Goal: Transaction & Acquisition: Purchase product/service

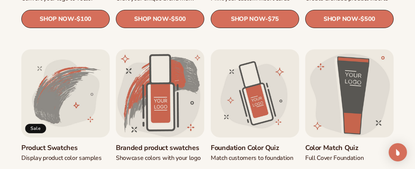
scroll to position [395, 0]
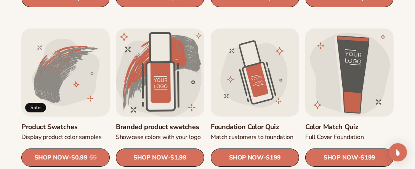
click at [159, 123] on link "Branded product swatches" at bounding box center [160, 127] width 88 height 9
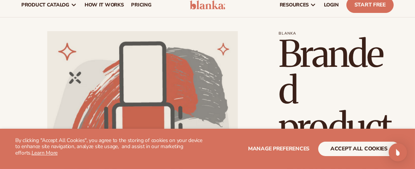
scroll to position [50, 0]
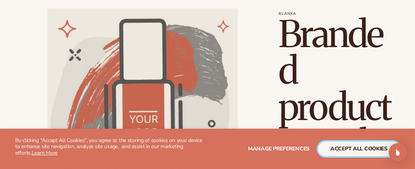
click at [372, 147] on button "accept all cookies" at bounding box center [358, 149] width 81 height 14
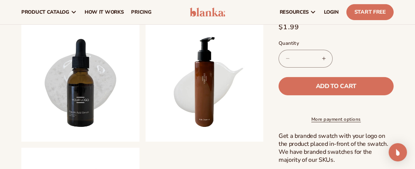
scroll to position [298, 0]
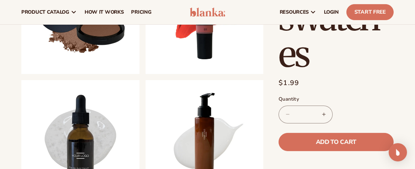
drag, startPoint x: 414, startPoint y: 57, endPoint x: 408, endPoint y: 28, distance: 29.9
click at [408, 28] on div "Skip to product information Open media 1 in modal Open media 2 in modal Open me…" at bounding box center [207, 37] width 415 height 570
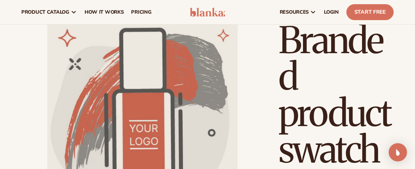
scroll to position [11, 0]
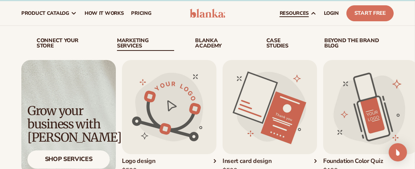
click at [371, 112] on img "3 / 5" at bounding box center [370, 107] width 94 height 94
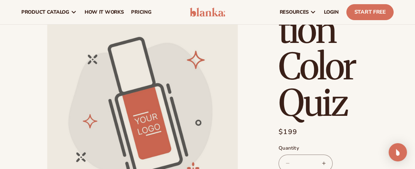
scroll to position [5, 0]
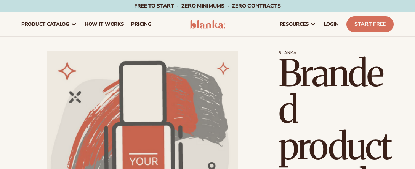
scroll to position [11, 0]
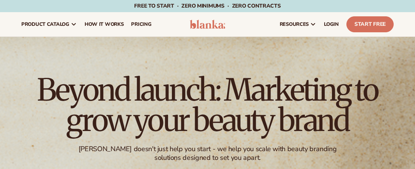
scroll to position [395, 0]
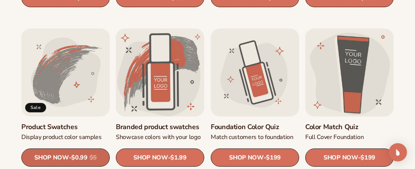
click at [56, 155] on span "SHOP NOW" at bounding box center [51, 158] width 34 height 7
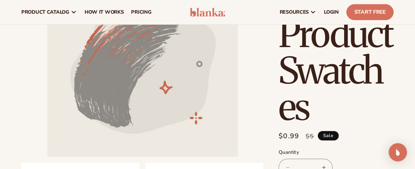
scroll to position [74, 0]
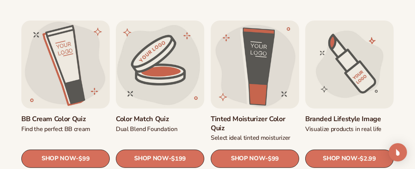
scroll to position [577, 0]
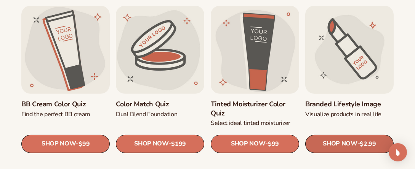
click at [334, 142] on span "SHOP NOW" at bounding box center [339, 144] width 34 height 7
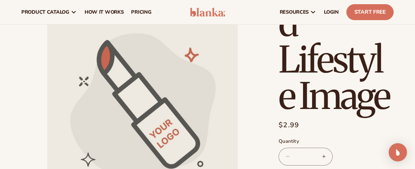
scroll to position [59, 0]
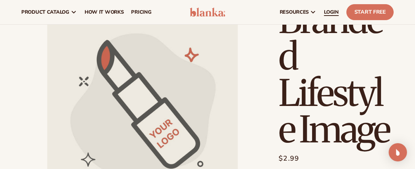
click at [327, 11] on span "LOGIN" at bounding box center [331, 12] width 15 height 6
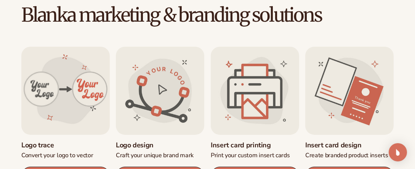
scroll to position [233, 0]
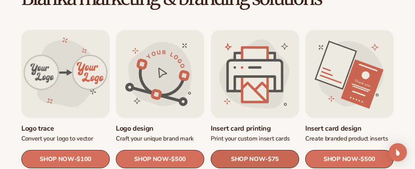
click at [244, 157] on span "SHOP NOW" at bounding box center [248, 159] width 34 height 7
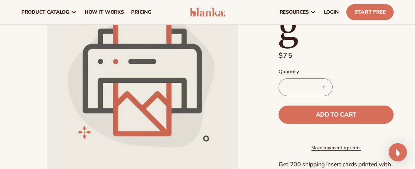
scroll to position [161, 0]
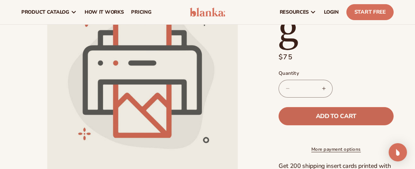
click at [351, 113] on span "Add to cart" at bounding box center [336, 116] width 40 height 6
click at [326, 117] on span "Add to cart" at bounding box center [336, 116] width 40 height 6
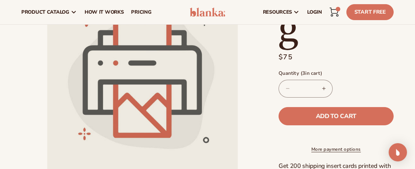
click at [336, 10] on div "3 3 items" at bounding box center [337, 9] width 5 height 5
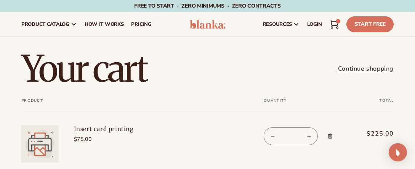
click at [273, 135] on button "Decrease quantity for Insert card printing" at bounding box center [272, 137] width 17 height 18
type input "*"
click at [273, 135] on form "Your cart Product Total Quantity Total Insert card printing $75.00 $225.00 *" at bounding box center [207, 140] width 372 height 83
click at [273, 135] on button "Decrease quantity for Insert card printing" at bounding box center [272, 137] width 17 height 18
type input "*"
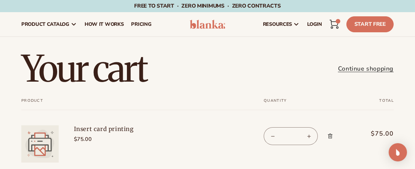
click at [36, 146] on img at bounding box center [39, 144] width 37 height 37
click at [357, 70] on link "Continue shopping" at bounding box center [366, 69] width 56 height 11
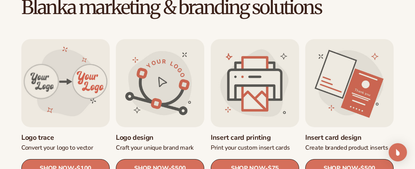
scroll to position [239, 0]
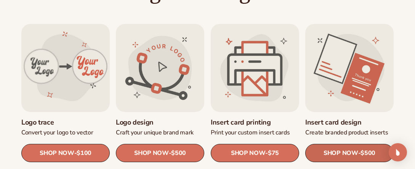
click at [357, 153] on link "SHOP NOW - Regular price $500 Sale price $500 Regular price Unit price / per" at bounding box center [349, 153] width 88 height 18
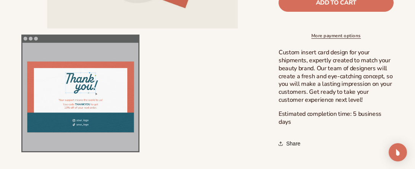
scroll to position [253, 0]
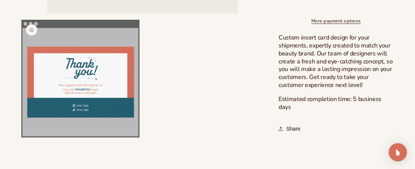
click at [21, 137] on button "Open media 2 in modal" at bounding box center [21, 137] width 0 height 0
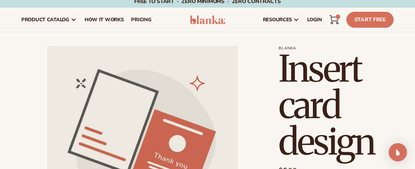
scroll to position [0, 0]
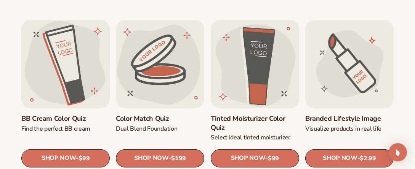
scroll to position [571, 0]
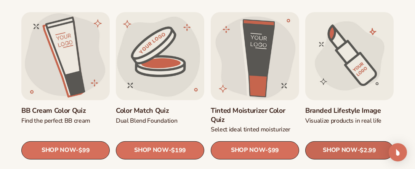
click at [349, 148] on span "SHOP NOW" at bounding box center [339, 150] width 34 height 7
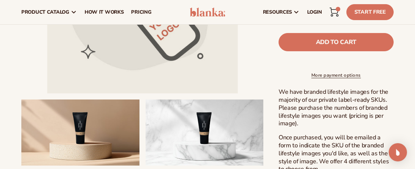
scroll to position [220, 0]
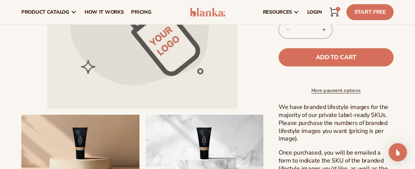
click at [324, 29] on button "Increase quantity for Branded Lifestyle Image" at bounding box center [323, 30] width 17 height 18
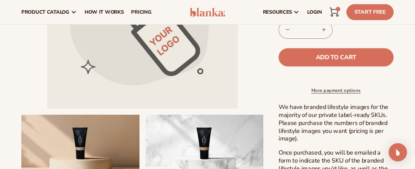
click at [324, 29] on button "Increase quantity for Branded Lifestyle Image" at bounding box center [323, 30] width 17 height 18
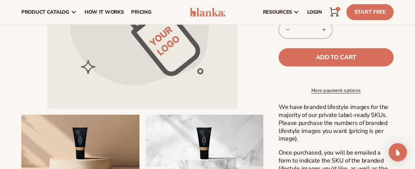
click at [324, 29] on button "Increase quantity for Branded Lifestyle Image" at bounding box center [323, 30] width 17 height 18
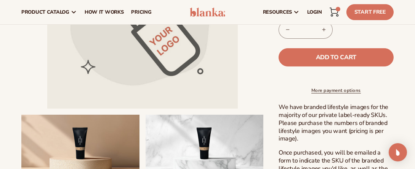
click at [324, 29] on button "Increase quantity for Branded Lifestyle Image" at bounding box center [323, 30] width 17 height 18
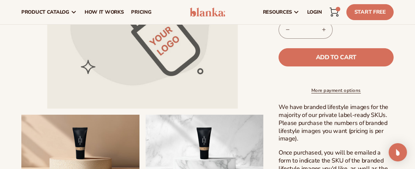
click at [324, 29] on button "Increase quantity for Branded Lifestyle Image" at bounding box center [323, 30] width 17 height 18
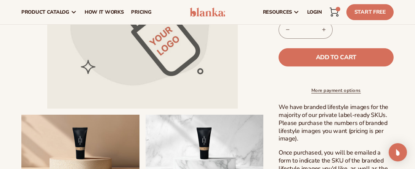
click at [324, 29] on button "Increase quantity for Branded Lifestyle Image" at bounding box center [323, 30] width 17 height 18
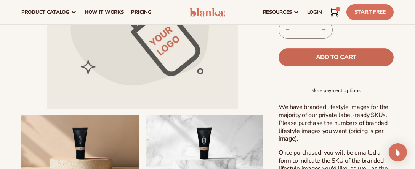
click at [333, 57] on span "Add to cart" at bounding box center [336, 57] width 40 height 6
type input "*"
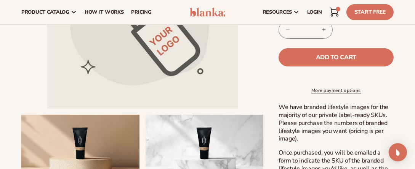
click at [336, 10] on div "31 31 items" at bounding box center [337, 9] width 5 height 5
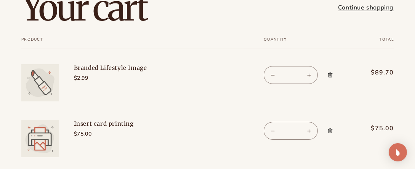
scroll to position [62, 0]
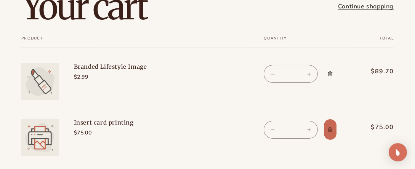
click at [330, 130] on icon "Remove Insert card printing" at bounding box center [330, 130] width 6 height 6
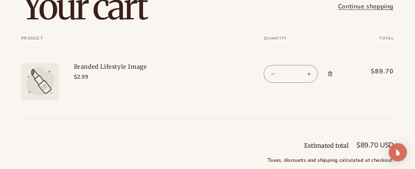
click at [330, 130] on cart-items "Your cart Continue shopping Your cart is empty Continue shopping Your cart Prod…" at bounding box center [207, 53] width 415 height 159
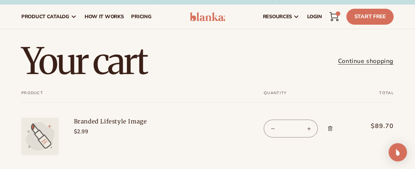
scroll to position [0, 0]
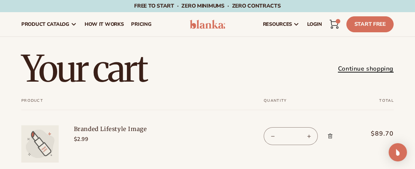
click at [364, 69] on link "Continue shopping" at bounding box center [366, 69] width 56 height 11
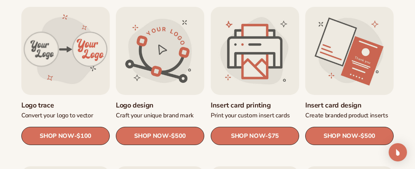
scroll to position [272, 0]
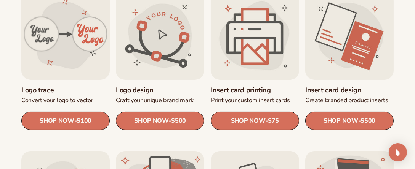
click at [253, 86] on link "Insert card printing" at bounding box center [254, 90] width 88 height 9
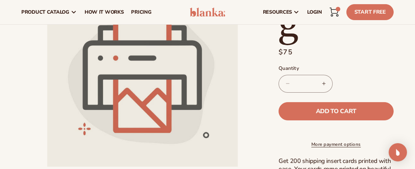
scroll to position [144, 0]
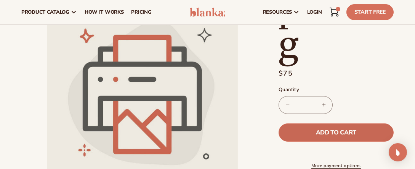
click at [328, 130] on span "Add to cart" at bounding box center [336, 133] width 40 height 6
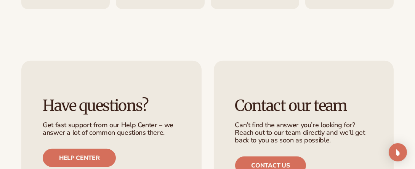
scroll to position [1389, 0]
